Goal: Task Accomplishment & Management: Use online tool/utility

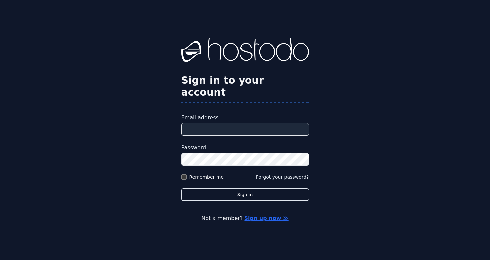
click at [250, 123] on input "Email address" at bounding box center [245, 129] width 128 height 13
type input "**********"
click at [181, 189] on button "Sign in" at bounding box center [245, 195] width 128 height 13
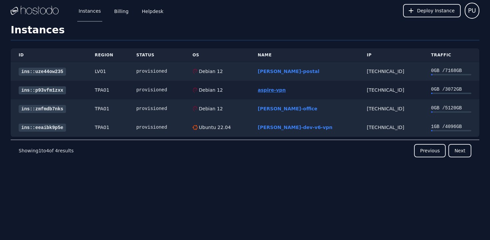
click at [286, 91] on link "aspire-vpn" at bounding box center [272, 89] width 28 height 5
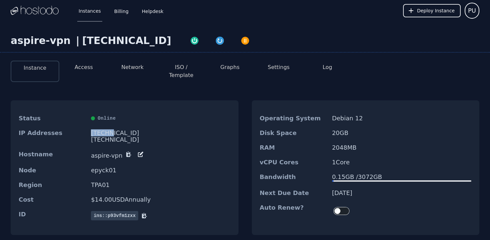
click at [108, 130] on div "[TECHNICAL_ID]" at bounding box center [160, 133] width 139 height 7
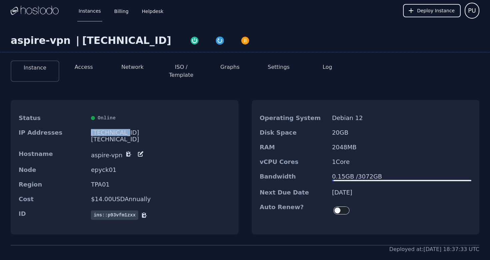
drag, startPoint x: 130, startPoint y: 125, endPoint x: 121, endPoint y: 125, distance: 9.7
click at [121, 130] on div "[TECHNICAL_ID]" at bounding box center [160, 133] width 139 height 7
click at [216, 153] on div "Hostname aspire-vpn" at bounding box center [125, 155] width 228 height 16
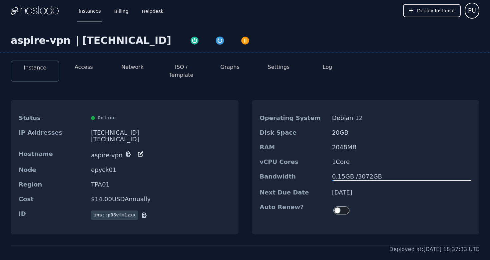
click at [85, 68] on button "Access" at bounding box center [84, 67] width 18 height 8
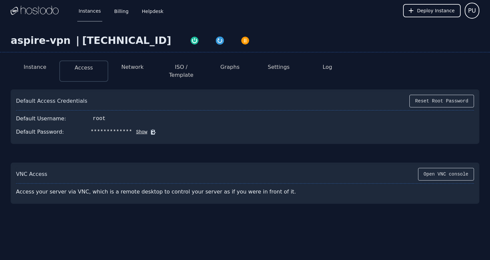
click at [151, 130] on icon at bounding box center [153, 132] width 5 height 5
click at [172, 238] on div "**********" at bounding box center [245, 145] width 490 height 249
click at [443, 168] on button "Open VNC console" at bounding box center [446, 174] width 56 height 13
click at [437, 168] on button "Open VNC console" at bounding box center [446, 174] width 56 height 13
click at [138, 69] on button "Network" at bounding box center [132, 67] width 22 height 8
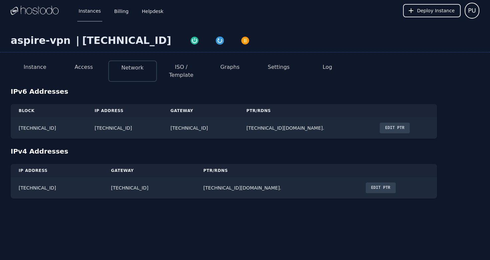
click at [79, 67] on button "Access" at bounding box center [84, 67] width 18 height 8
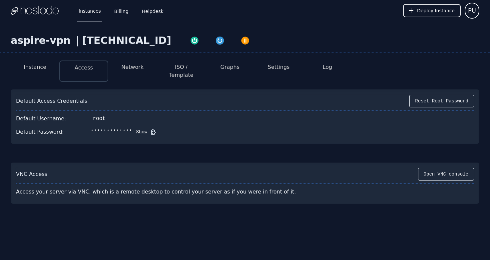
click at [151, 130] on icon at bounding box center [153, 132] width 5 height 5
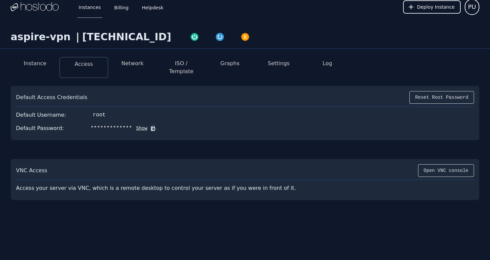
click at [85, 231] on div "**********" at bounding box center [245, 142] width 490 height 249
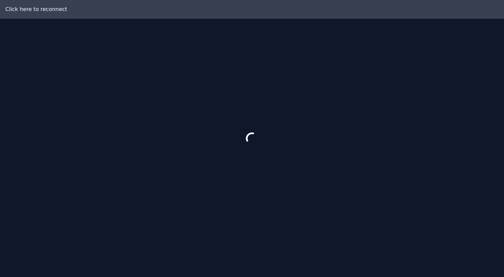
drag, startPoint x: 201, startPoint y: 105, endPoint x: 246, endPoint y: 130, distance: 52.2
click at [246, 130] on div at bounding box center [252, 138] width 504 height 277
click at [46, 7] on div at bounding box center [252, 138] width 504 height 277
click at [45, 12] on div at bounding box center [252, 138] width 504 height 277
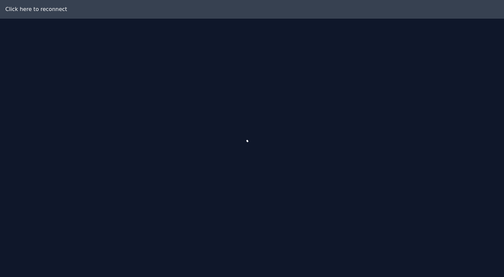
click at [45, 12] on div at bounding box center [252, 138] width 504 height 277
